Goal: Task Accomplishment & Management: Use online tool/utility

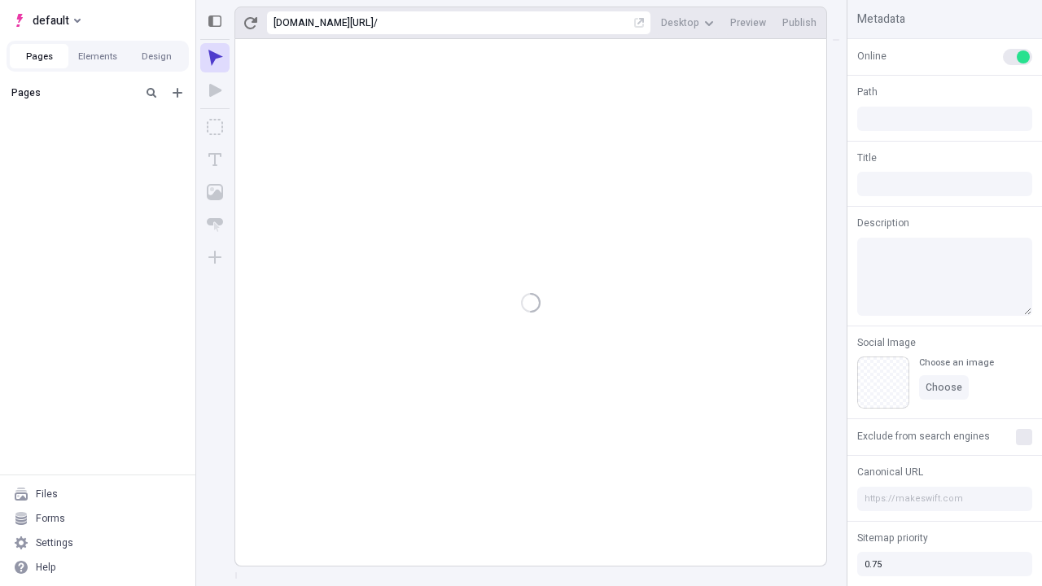
type input "/deep-link-cerno"
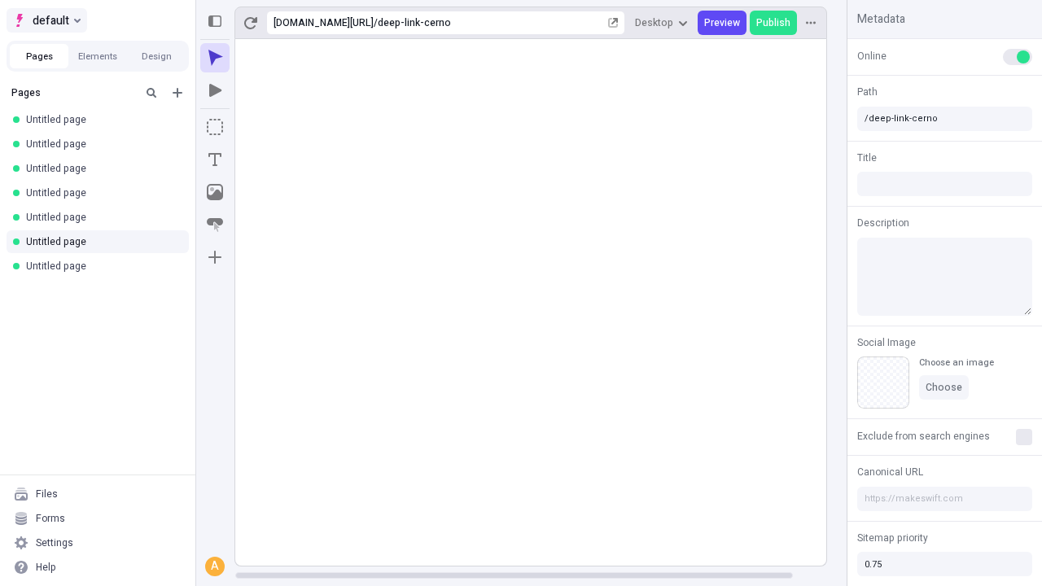
click at [46, 20] on span "default" at bounding box center [51, 21] width 37 height 20
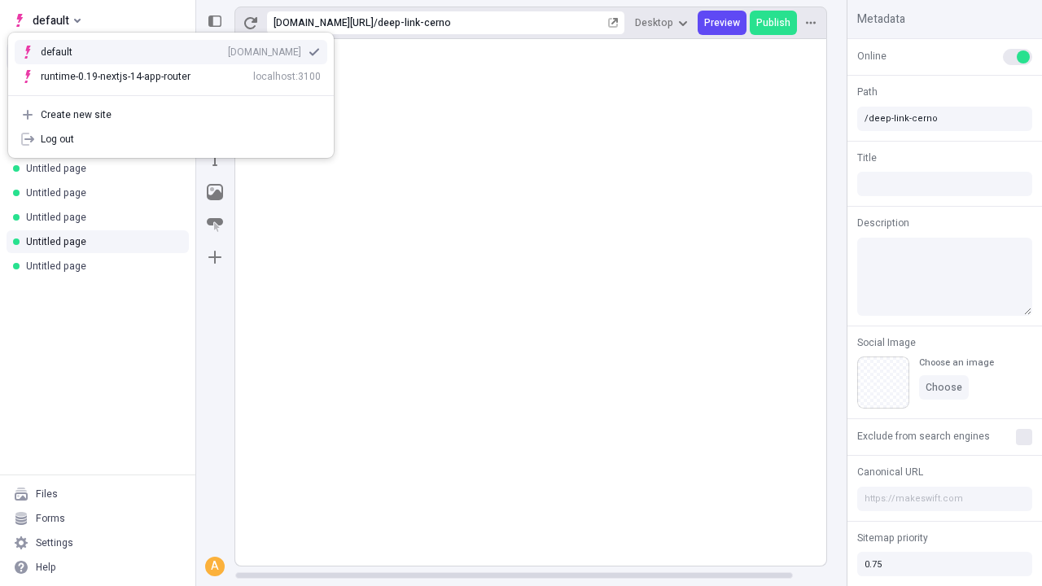
click at [228, 49] on div "[DOMAIN_NAME]" at bounding box center [264, 52] width 73 height 13
click at [178, 93] on icon "Add new" at bounding box center [178, 93] width 10 height 10
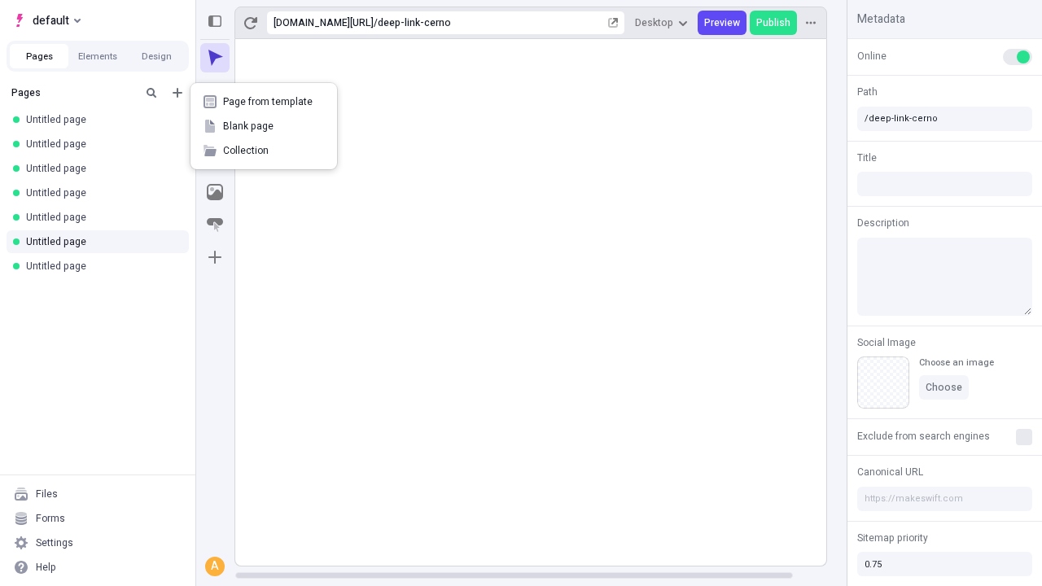
click at [264, 126] on span "Blank page" at bounding box center [273, 126] width 101 height 13
click at [215, 127] on icon "Box" at bounding box center [215, 127] width 16 height 16
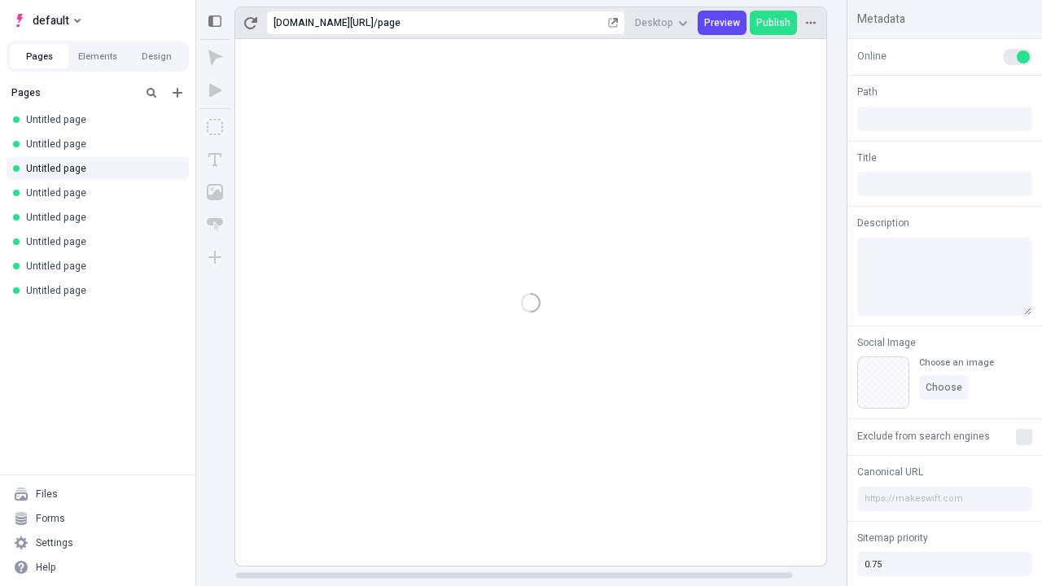
type input "/page"
